Goal: Navigation & Orientation: Find specific page/section

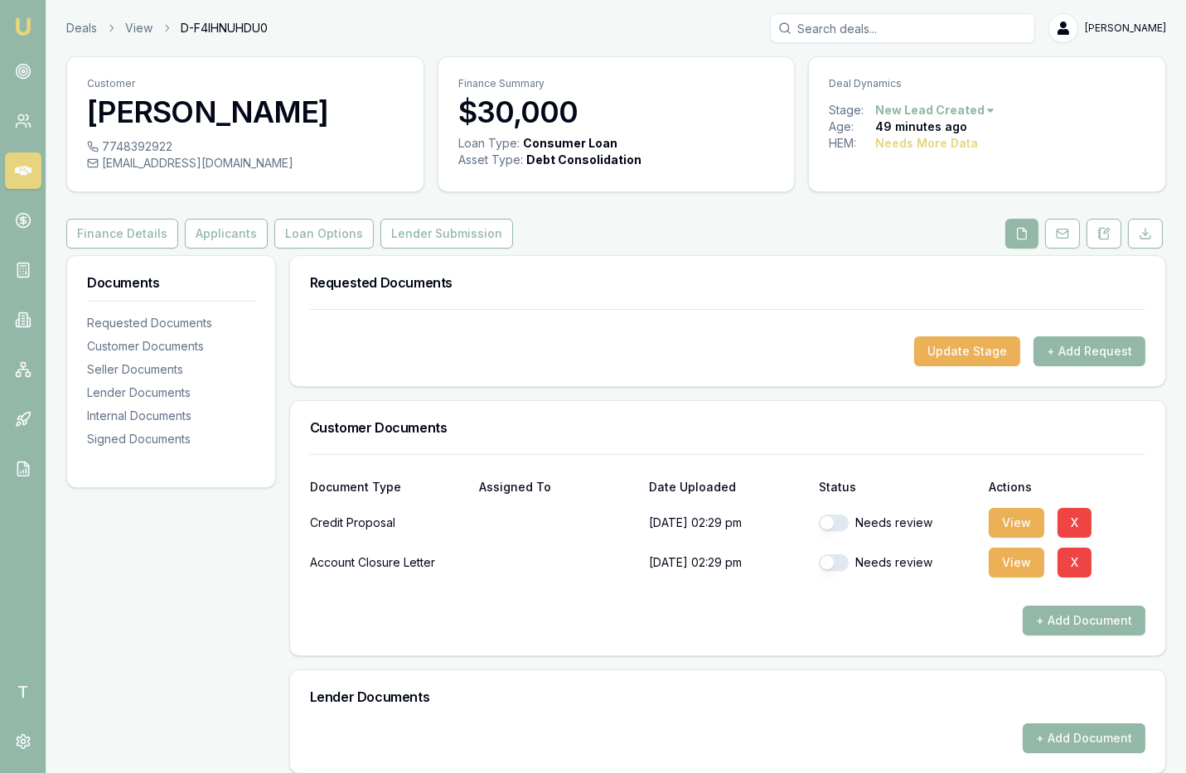
click at [12, 172] on link at bounding box center [23, 170] width 36 height 36
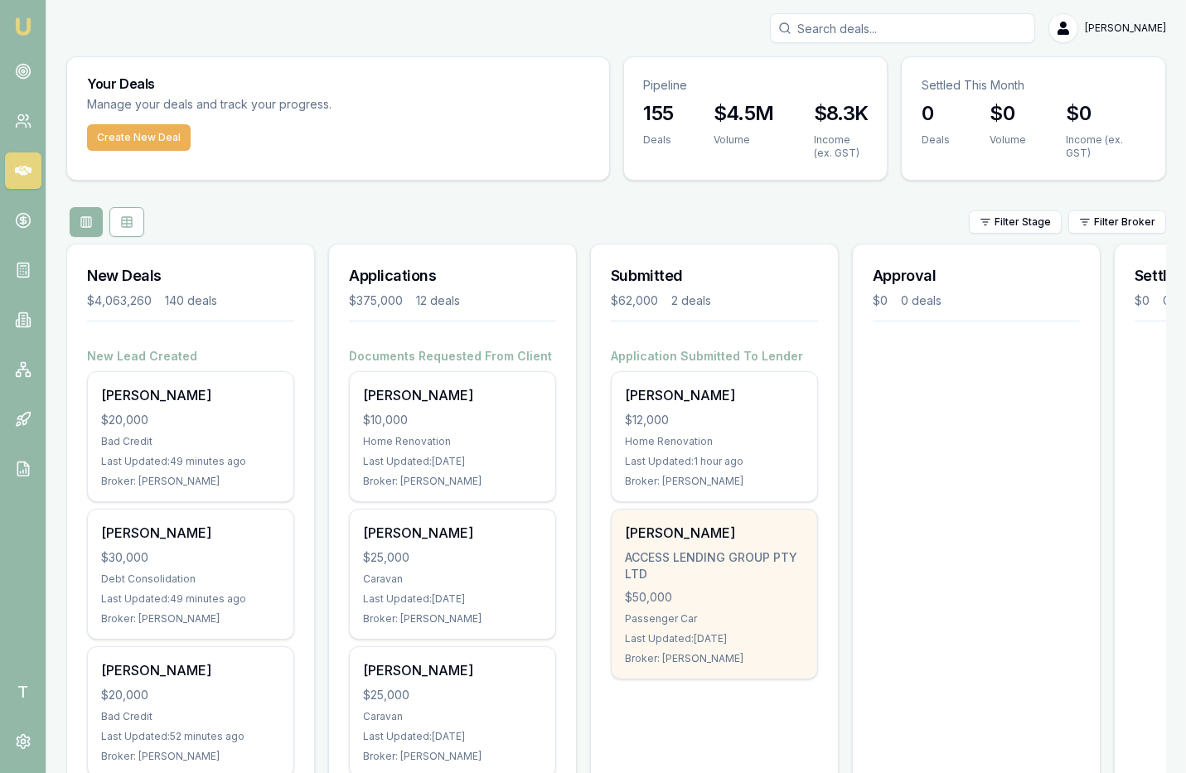
click at [692, 555] on div "ACCESS LENDING GROUP PTY LTD" at bounding box center [714, 565] width 179 height 33
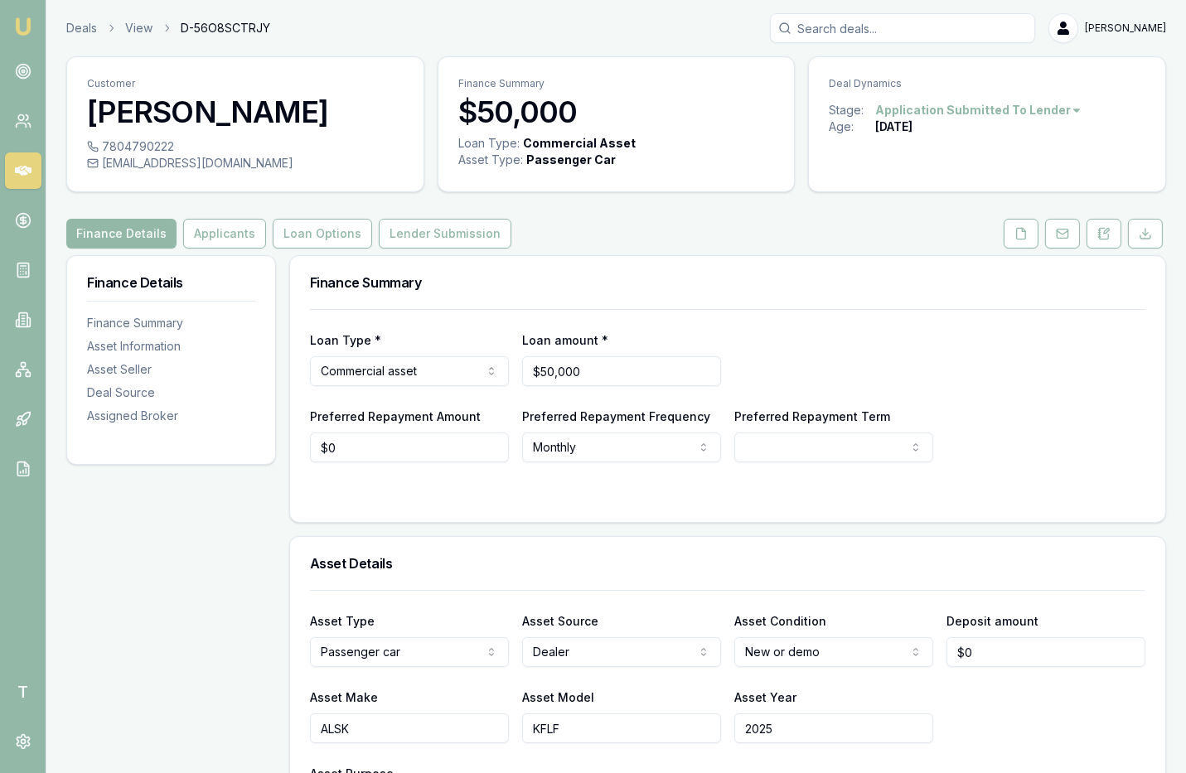
click at [224, 29] on span "D-56O8SCTRJY" at bounding box center [225, 28] width 89 height 17
copy span "D-56O8SCTRJY"
